Goal: Information Seeking & Learning: Compare options

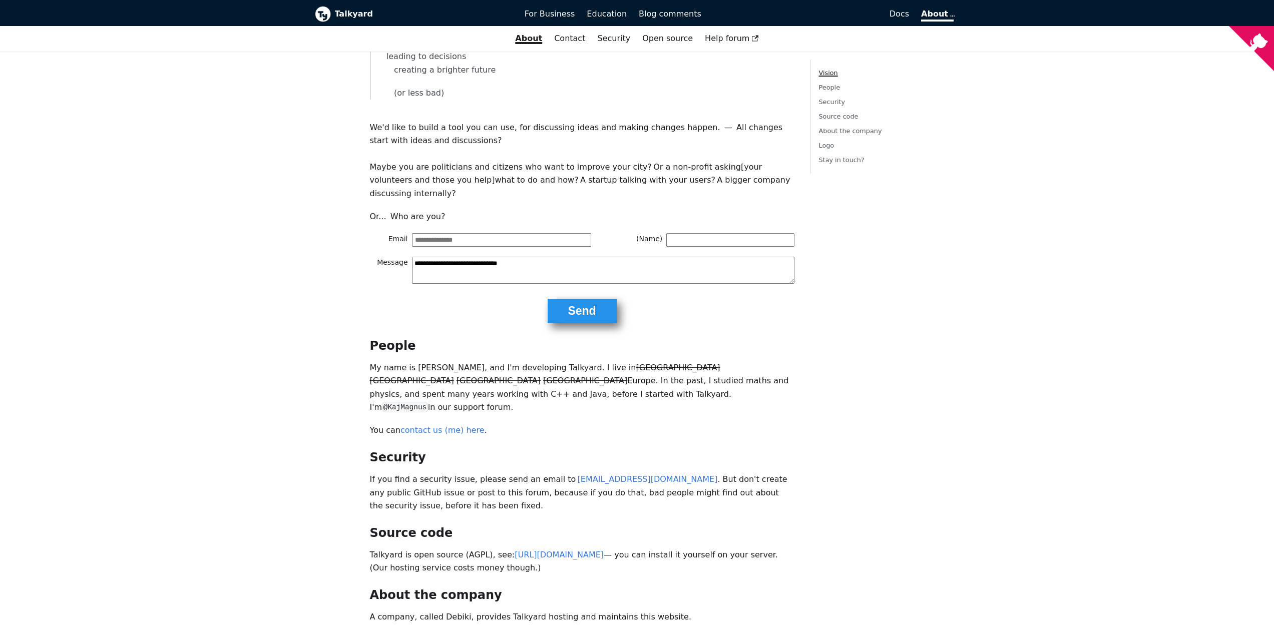
scroll to position [100, 0]
click at [455, 233] on input "Email" at bounding box center [501, 239] width 179 height 13
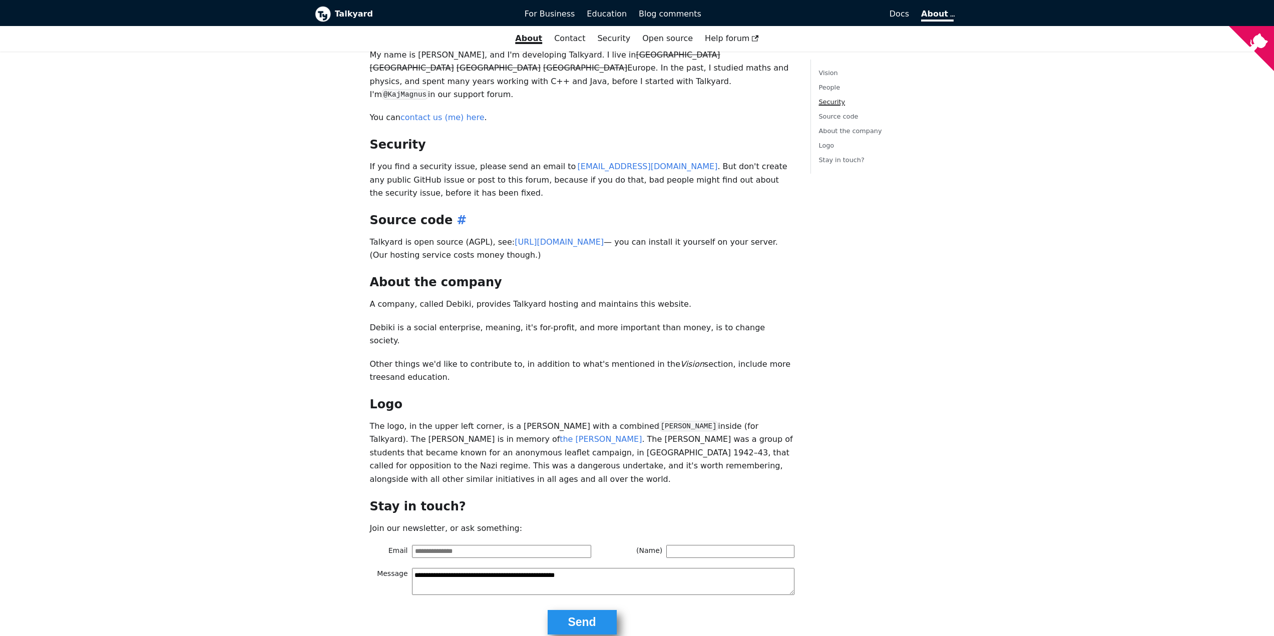
scroll to position [422, 0]
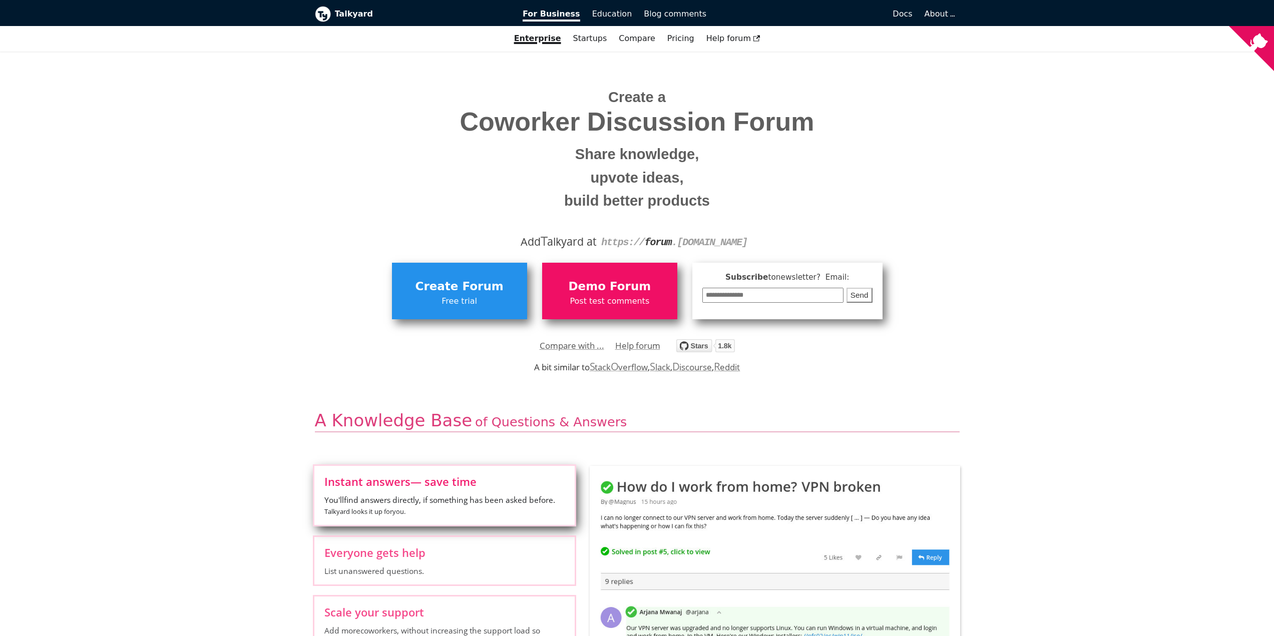
drag, startPoint x: 587, startPoint y: 343, endPoint x: 606, endPoint y: 371, distance: 33.5
click at [587, 343] on link "Compare with ..." at bounding box center [572, 345] width 65 height 15
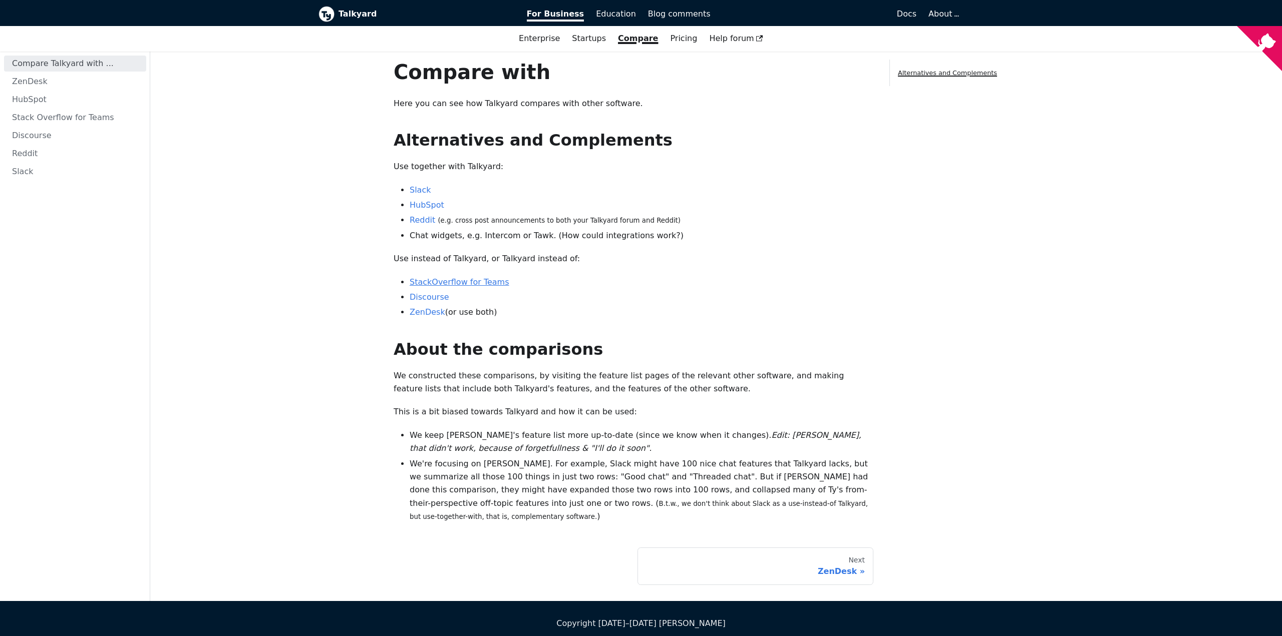
drag, startPoint x: 438, startPoint y: 278, endPoint x: 444, endPoint y: 282, distance: 7.5
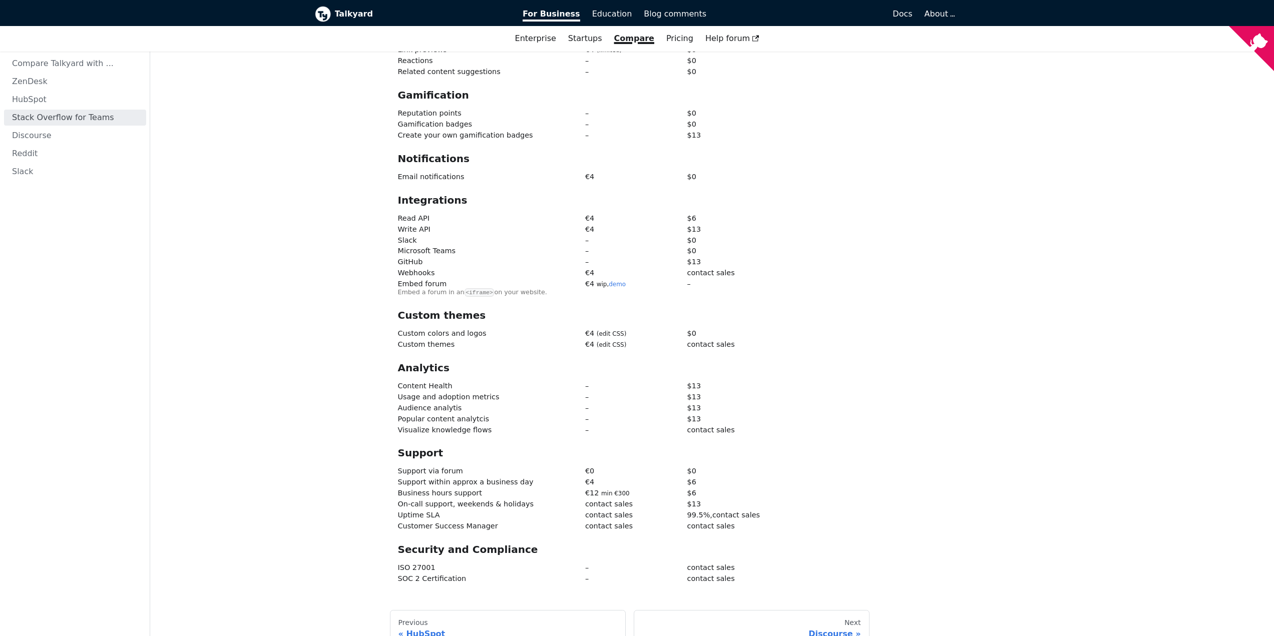
scroll to position [1253, 0]
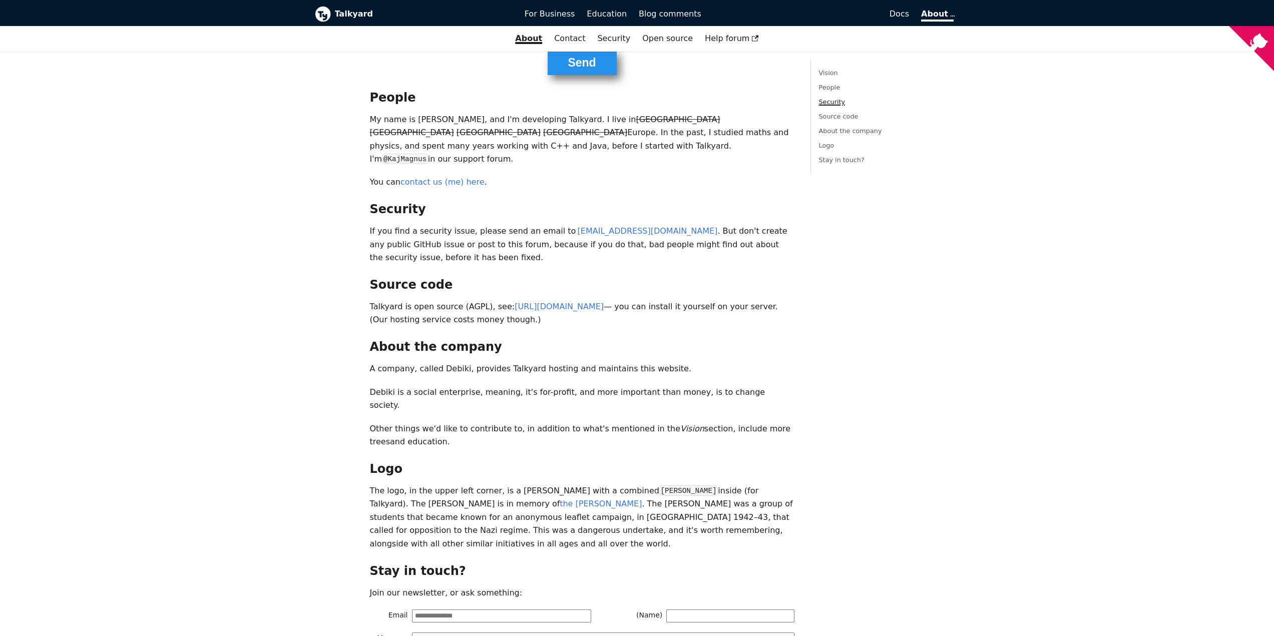
scroll to position [222, 0]
